Goal: Task Accomplishment & Management: Use online tool/utility

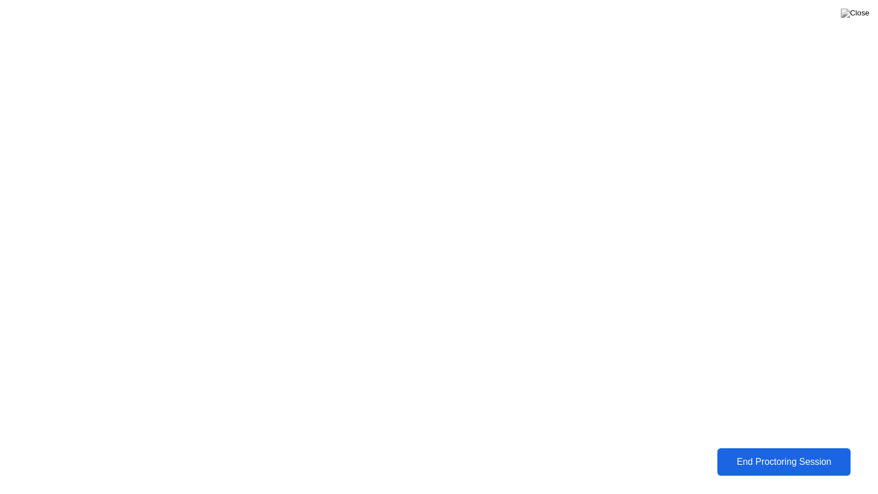
click at [783, 453] on button "End Proctoring Session" at bounding box center [783, 461] width 133 height 27
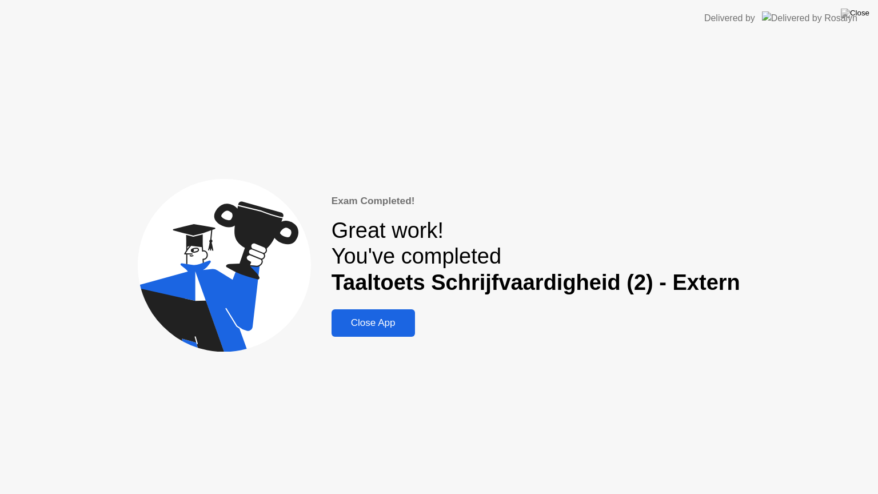
click at [343, 331] on button "Close App" at bounding box center [372, 322] width 83 height 27
